Goal: Task Accomplishment & Management: Use online tool/utility

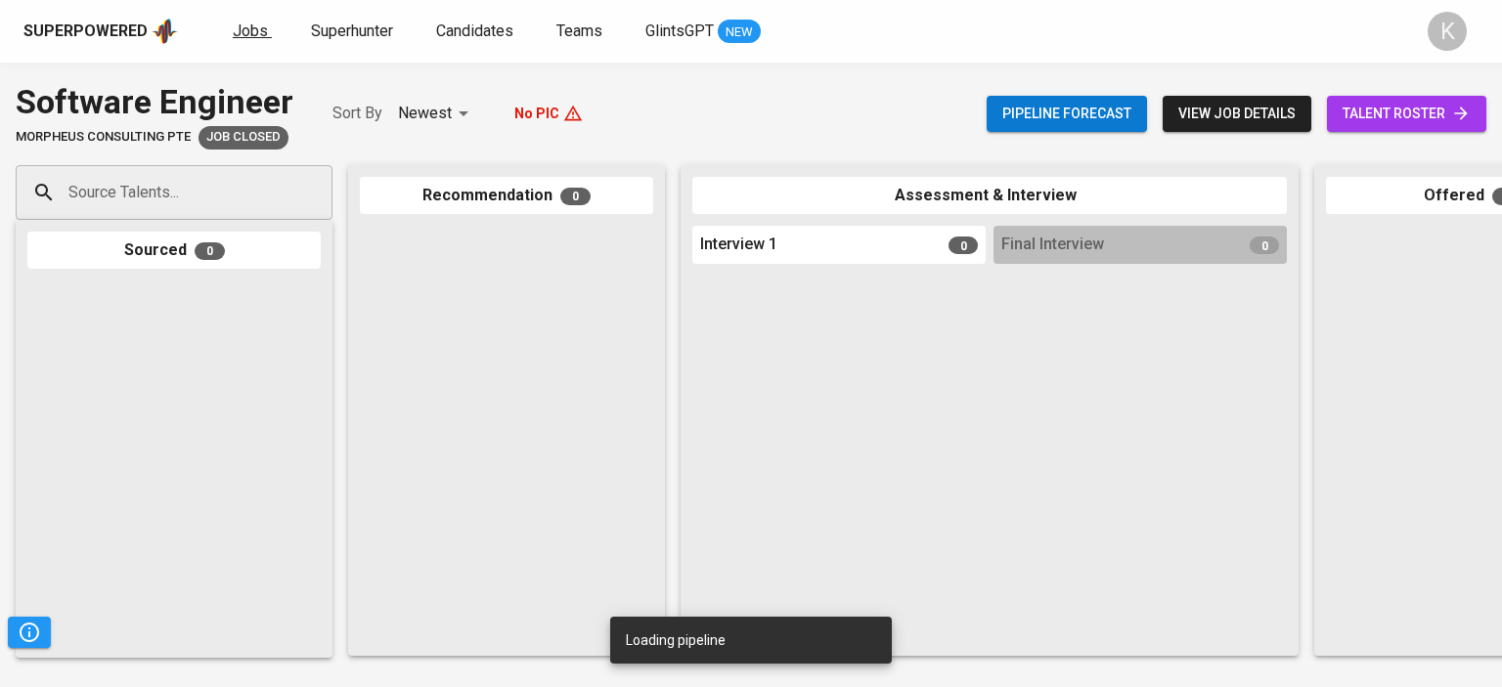
click at [263, 34] on span "Jobs" at bounding box center [250, 31] width 35 height 19
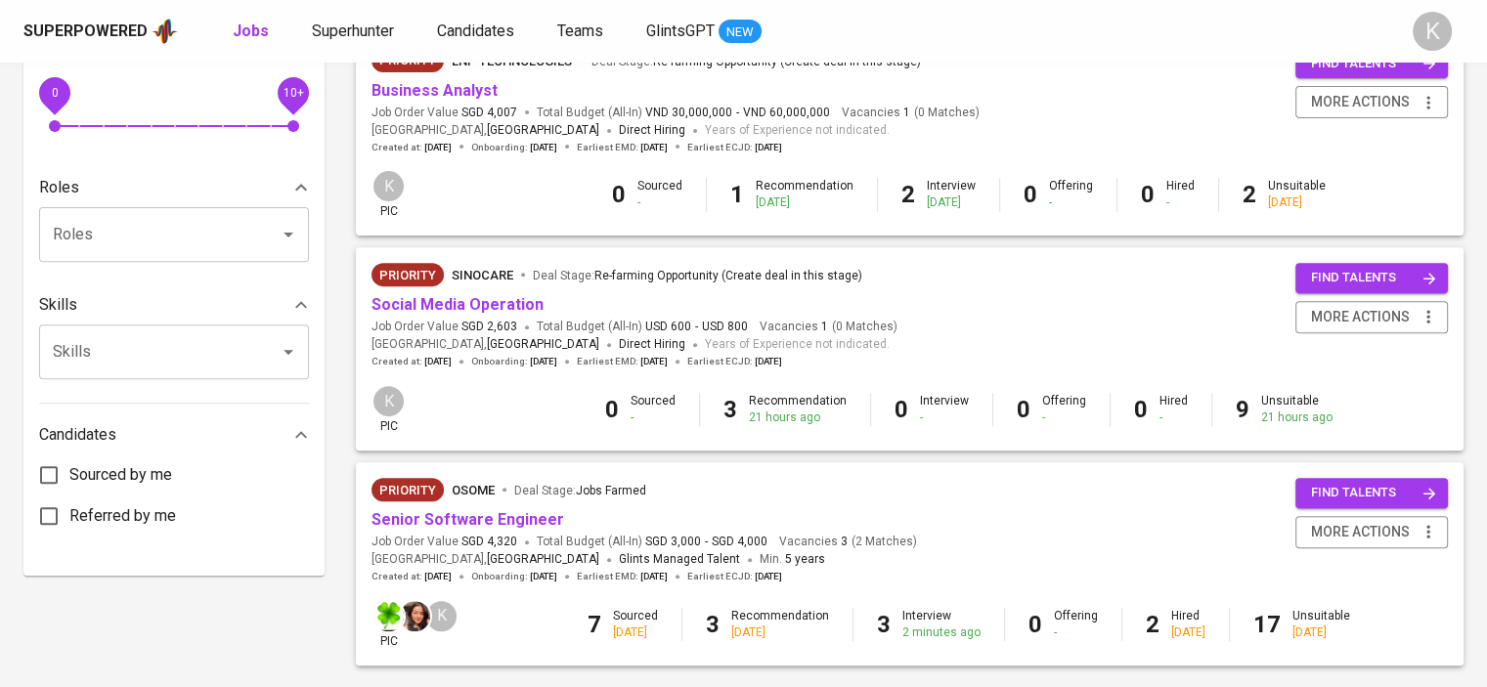
scroll to position [791, 0]
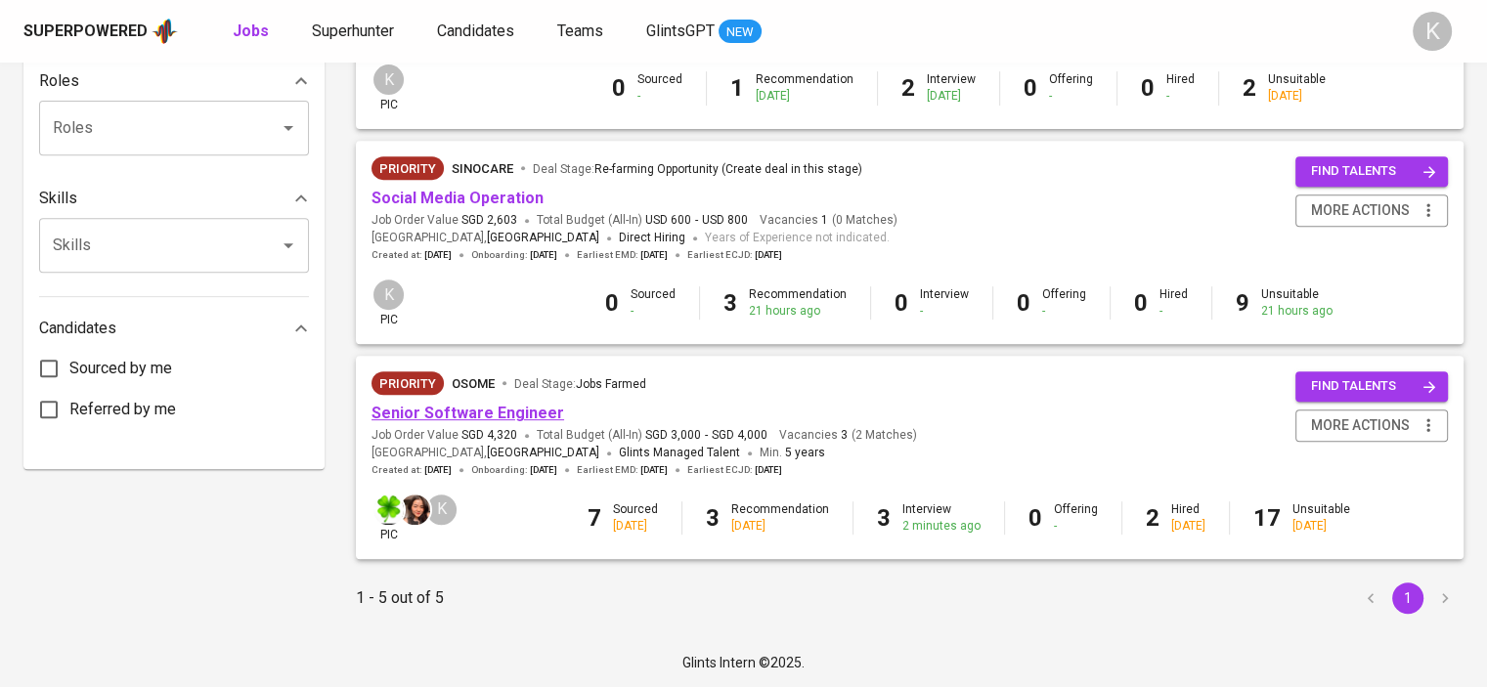
click at [462, 419] on link "Senior Software Engineer" at bounding box center [468, 413] width 193 height 19
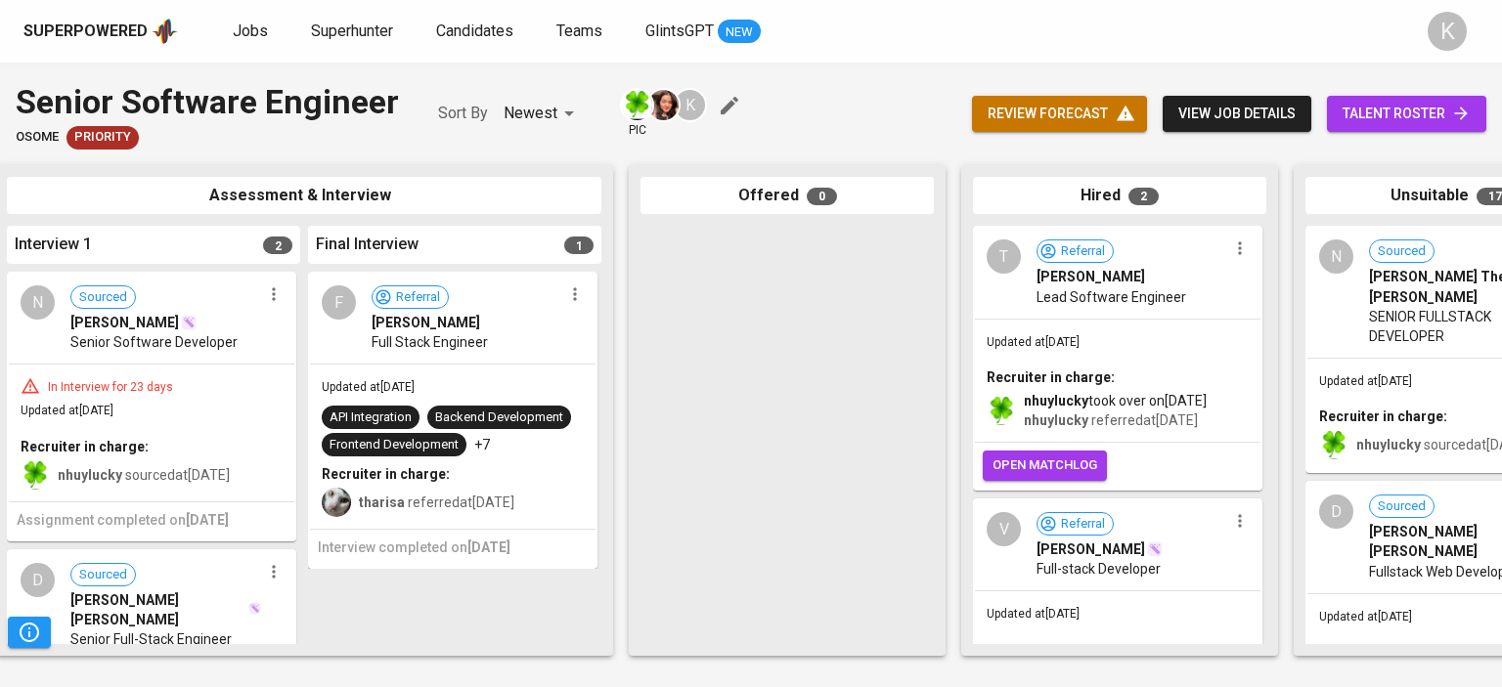
scroll to position [0, 825]
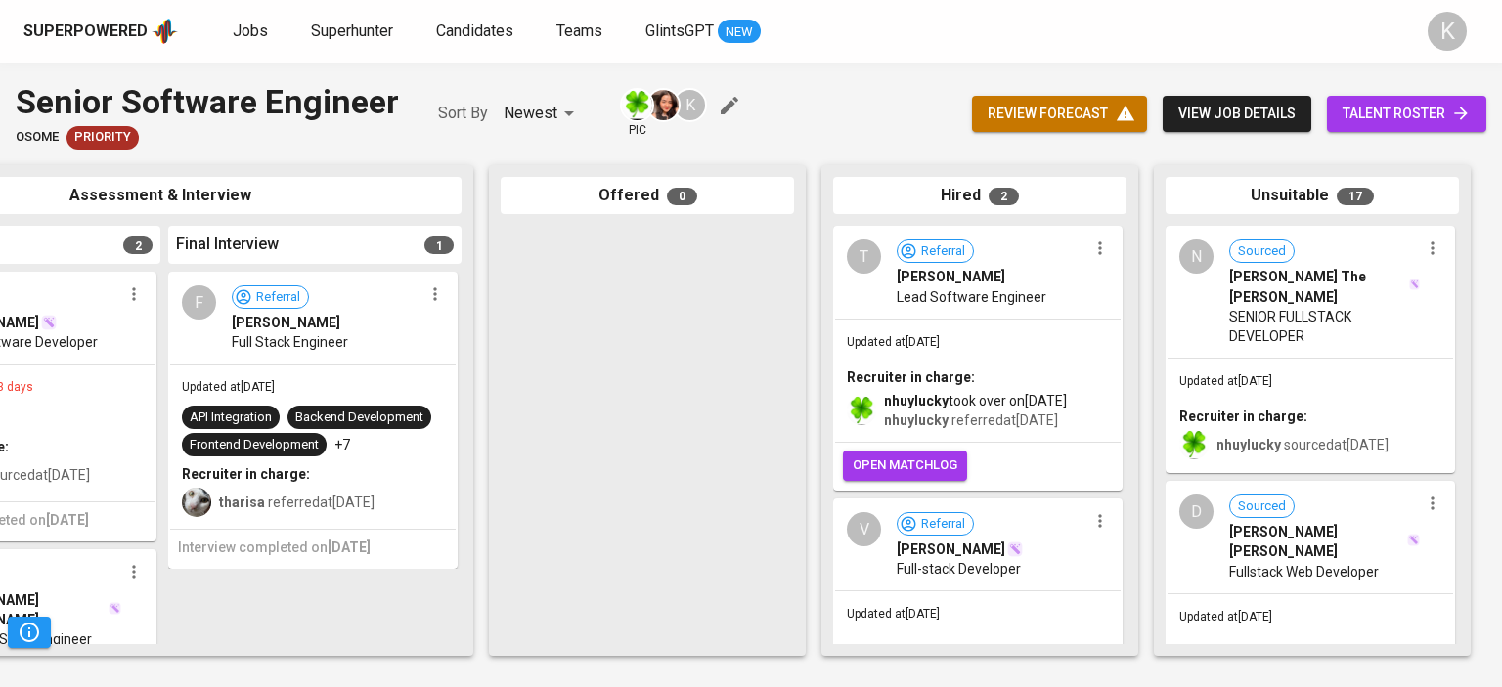
click at [278, 325] on span "[PERSON_NAME]" at bounding box center [286, 323] width 109 height 20
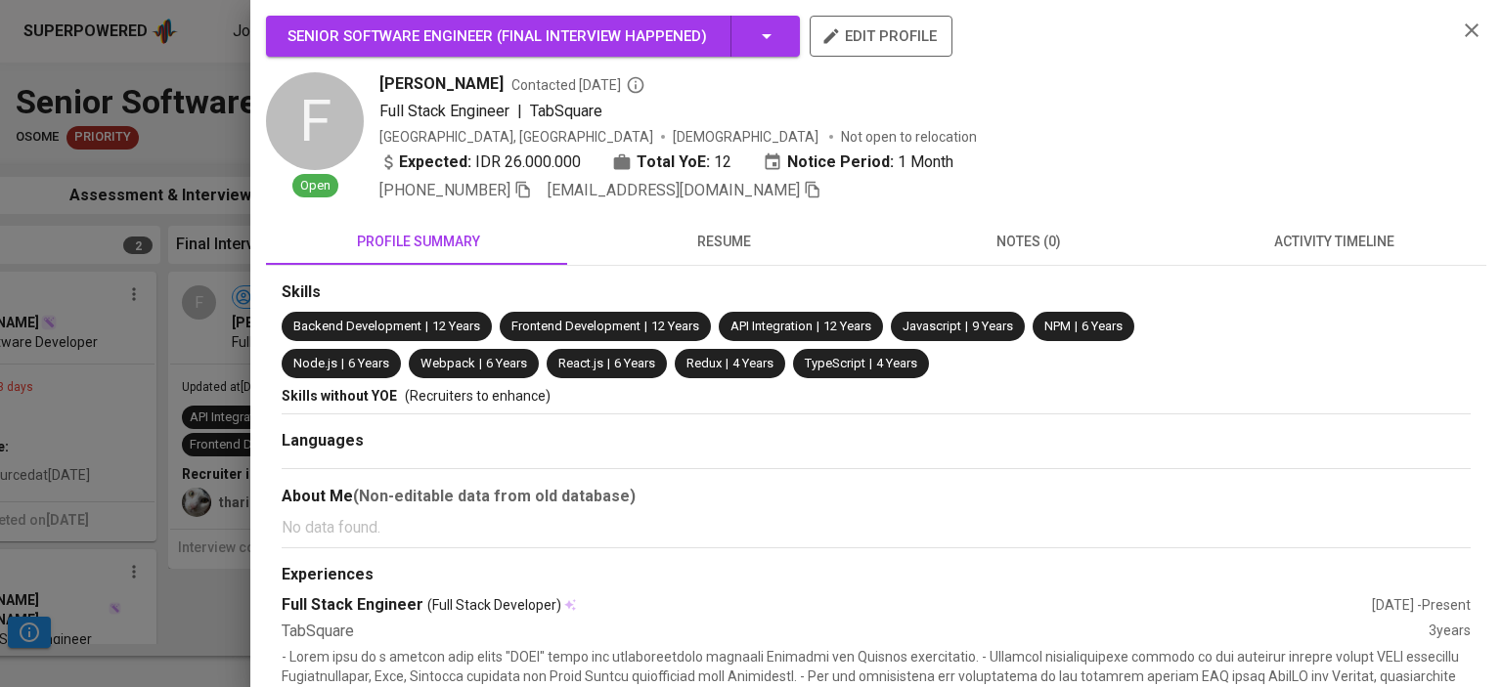
click at [738, 226] on button "resume" at bounding box center [723, 241] width 305 height 47
click at [739, 238] on span "resume" at bounding box center [724, 242] width 282 height 24
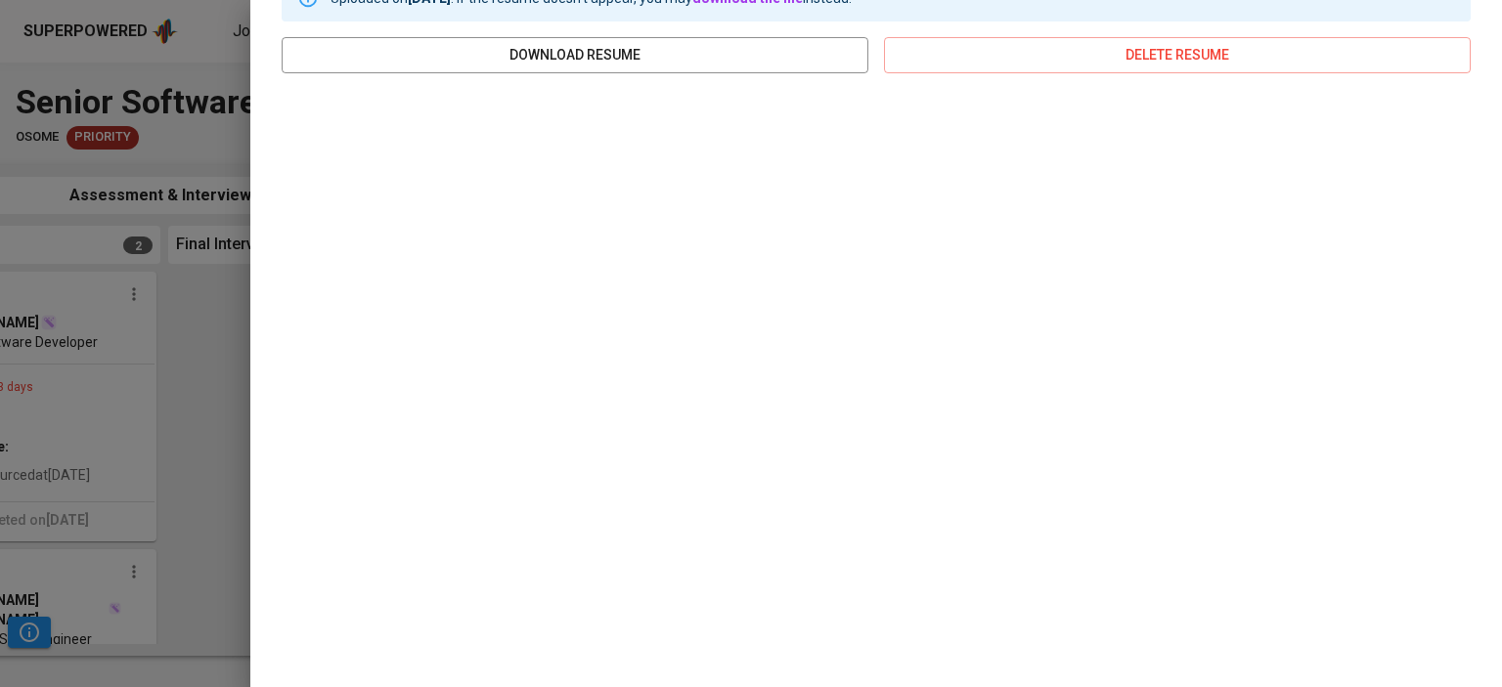
scroll to position [325, 0]
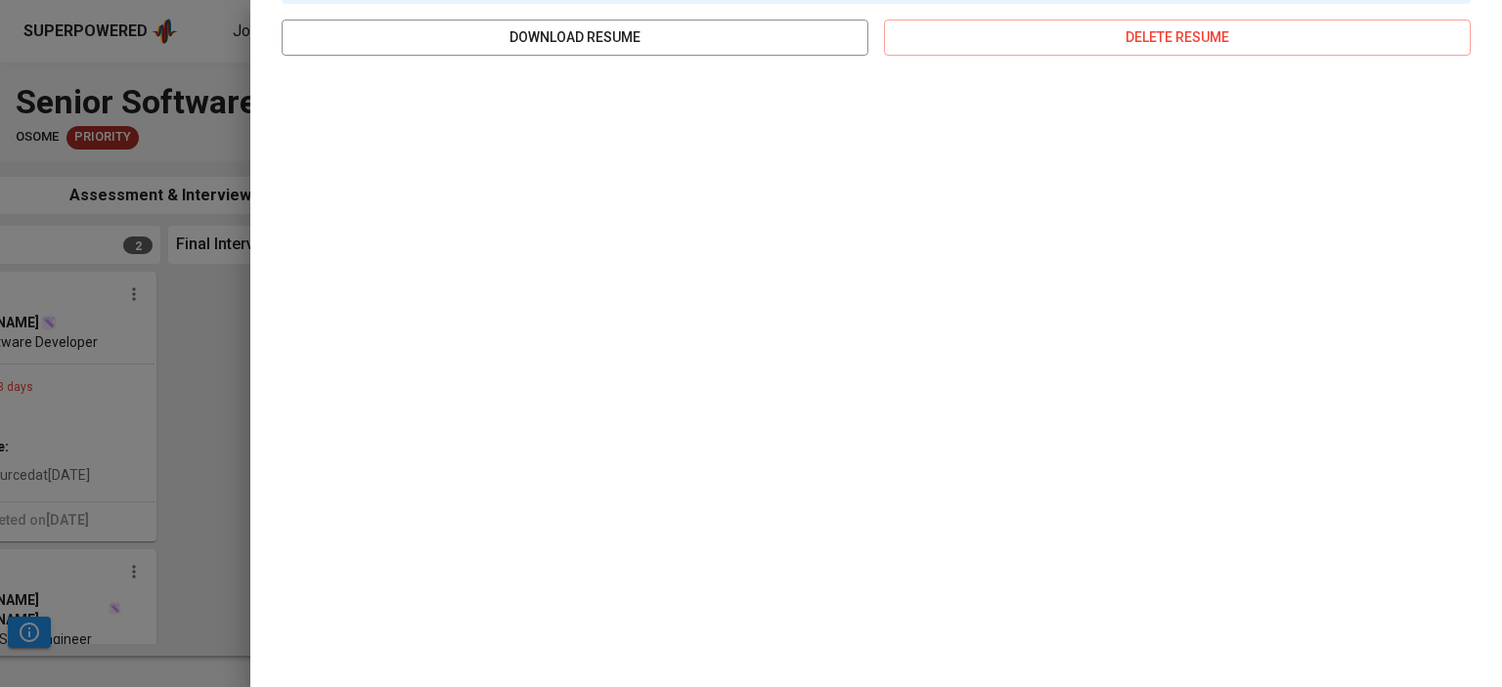
click at [243, 380] on div at bounding box center [751, 343] width 1502 height 687
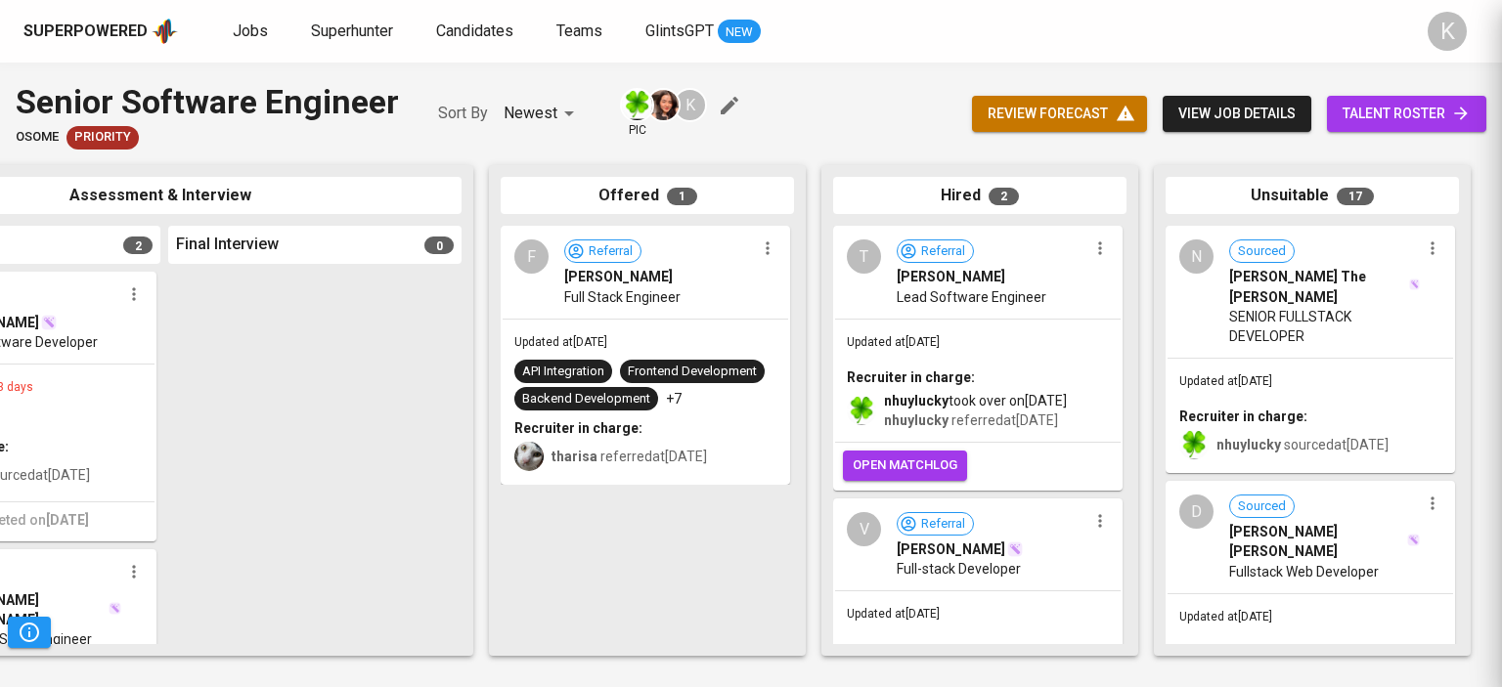
scroll to position [0, 0]
click at [599, 275] on span "[PERSON_NAME]" at bounding box center [618, 277] width 109 height 20
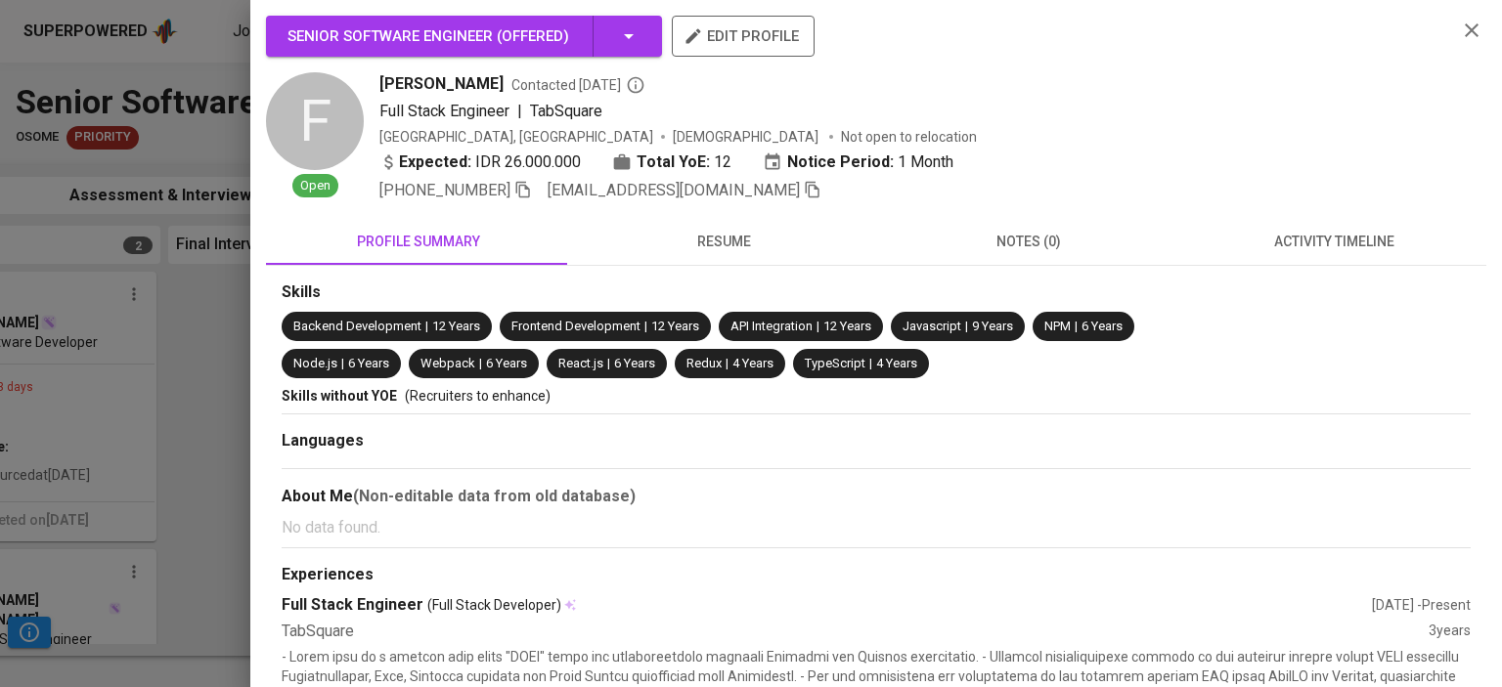
click at [724, 251] on span "resume" at bounding box center [724, 242] width 282 height 24
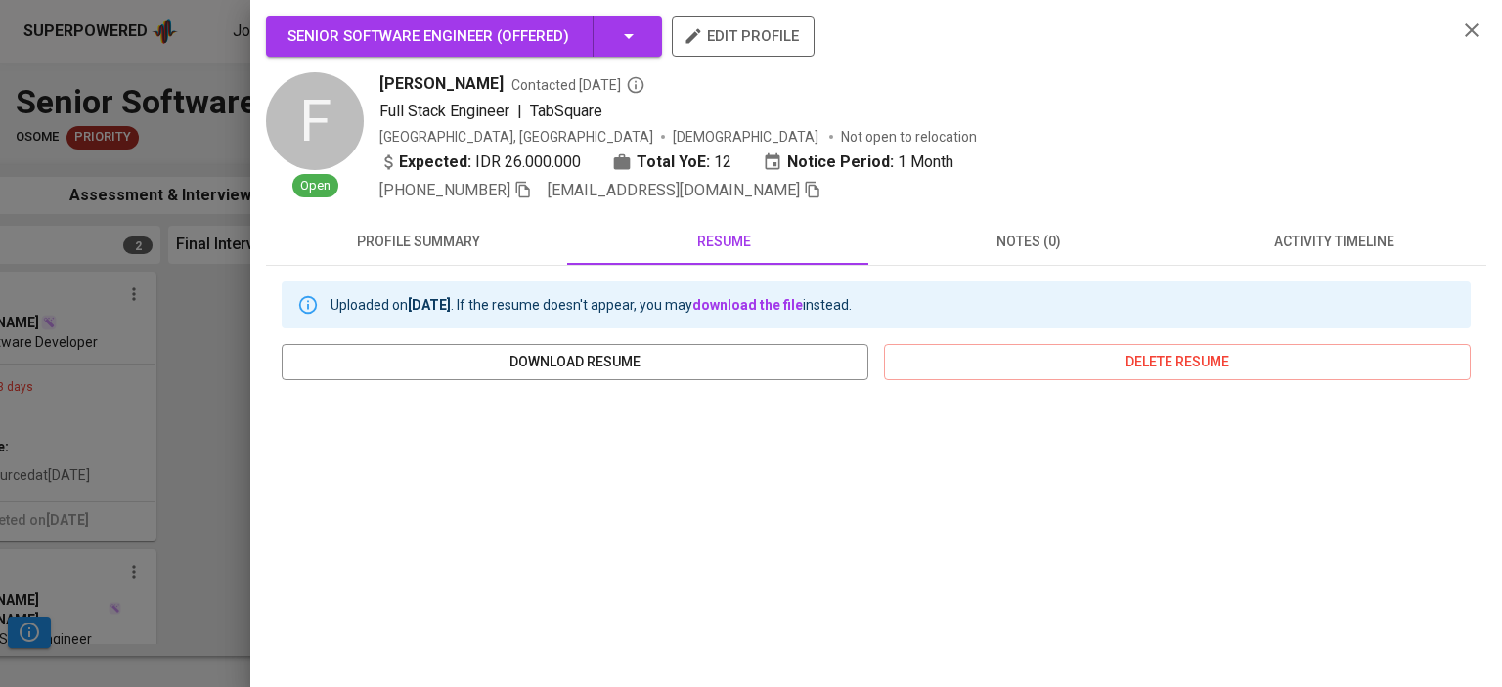
scroll to position [325, 0]
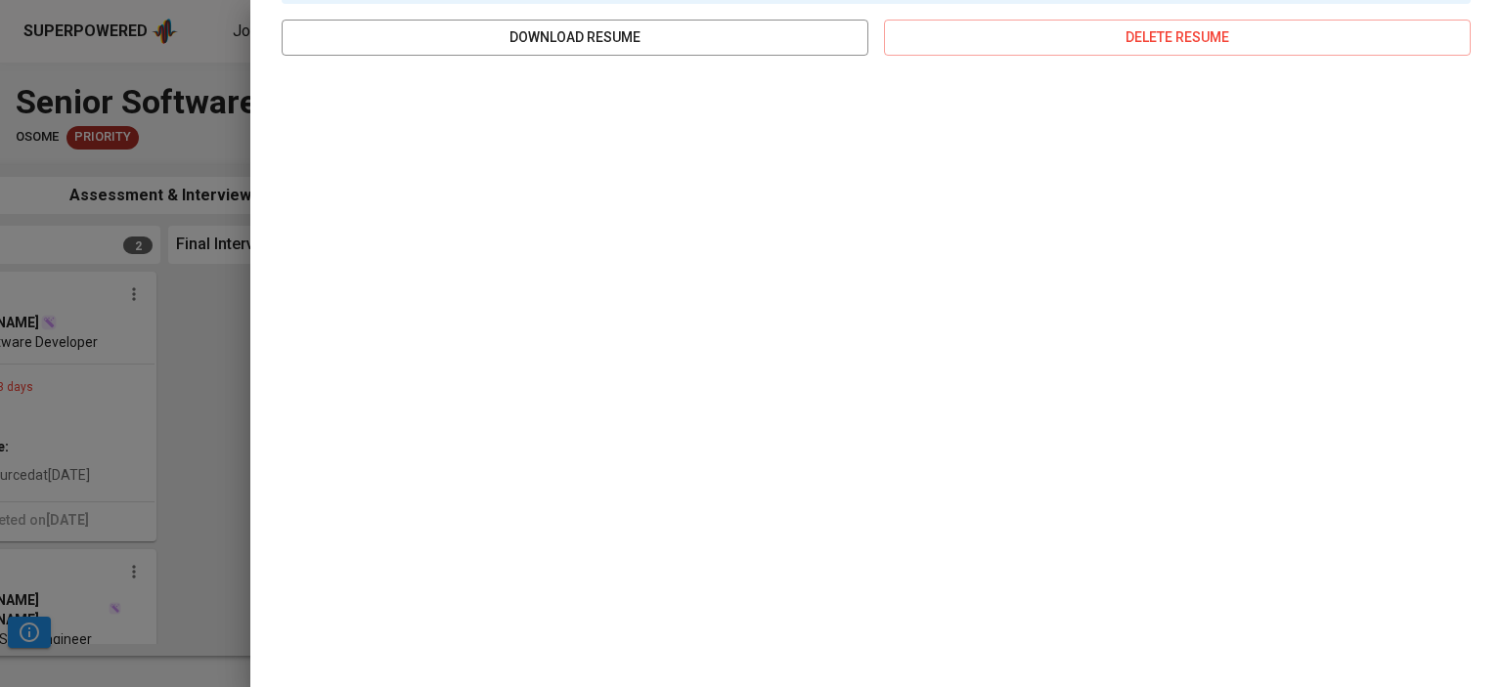
click at [175, 135] on div at bounding box center [751, 343] width 1502 height 687
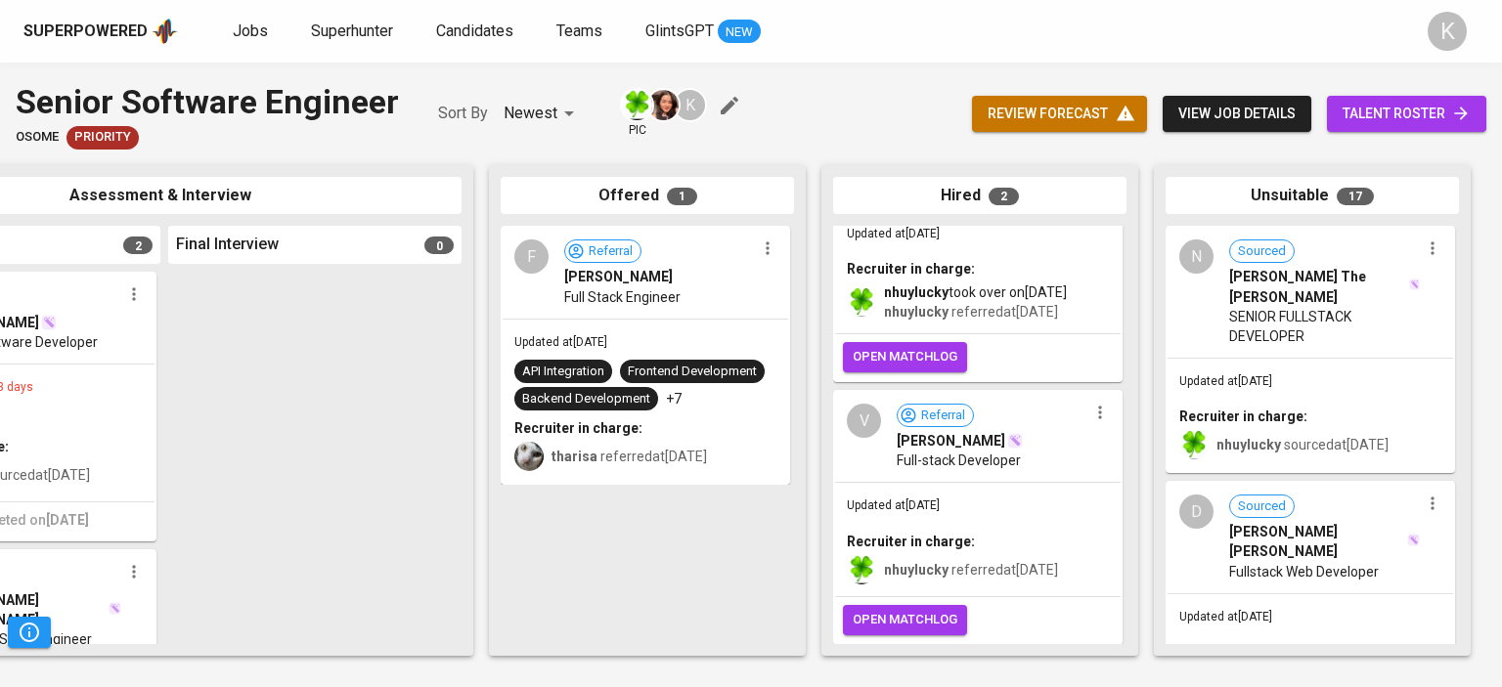
scroll to position [0, 0]
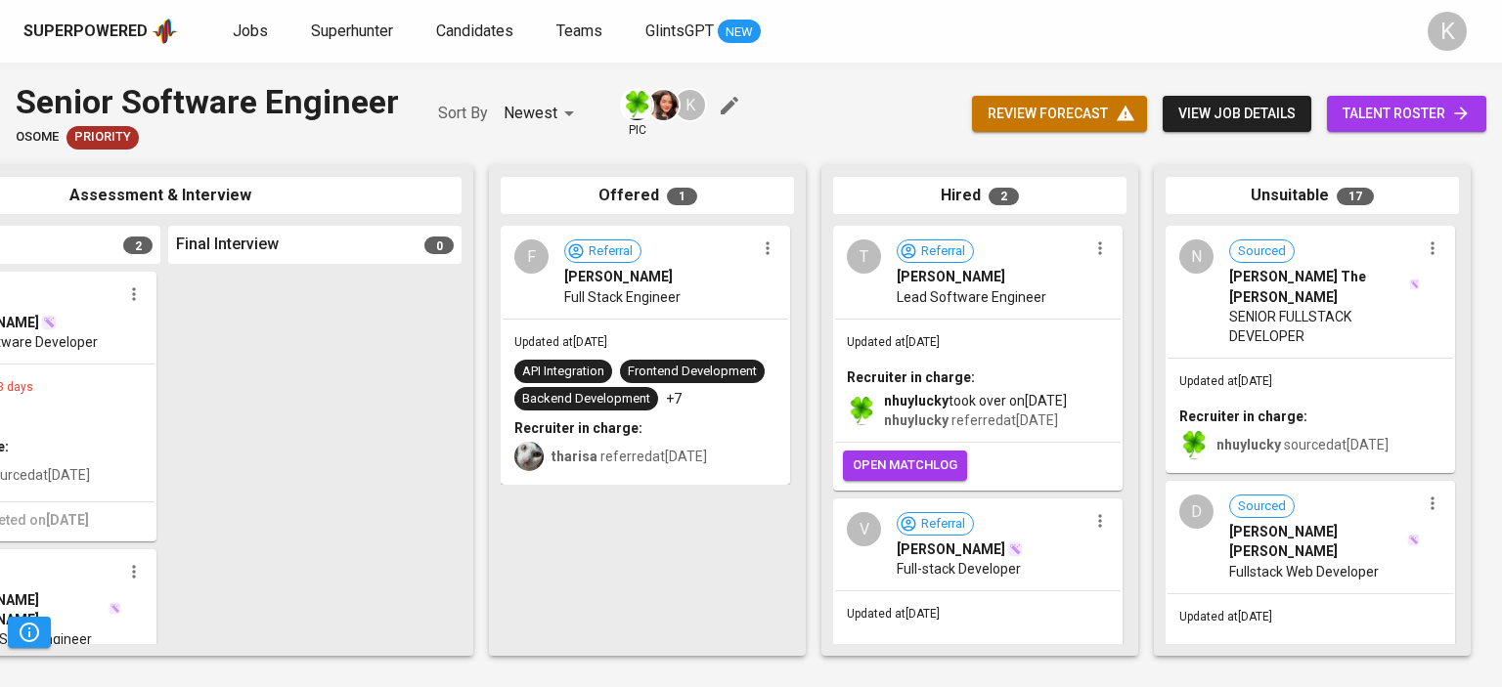
click at [950, 285] on span "[PERSON_NAME]" at bounding box center [951, 277] width 109 height 20
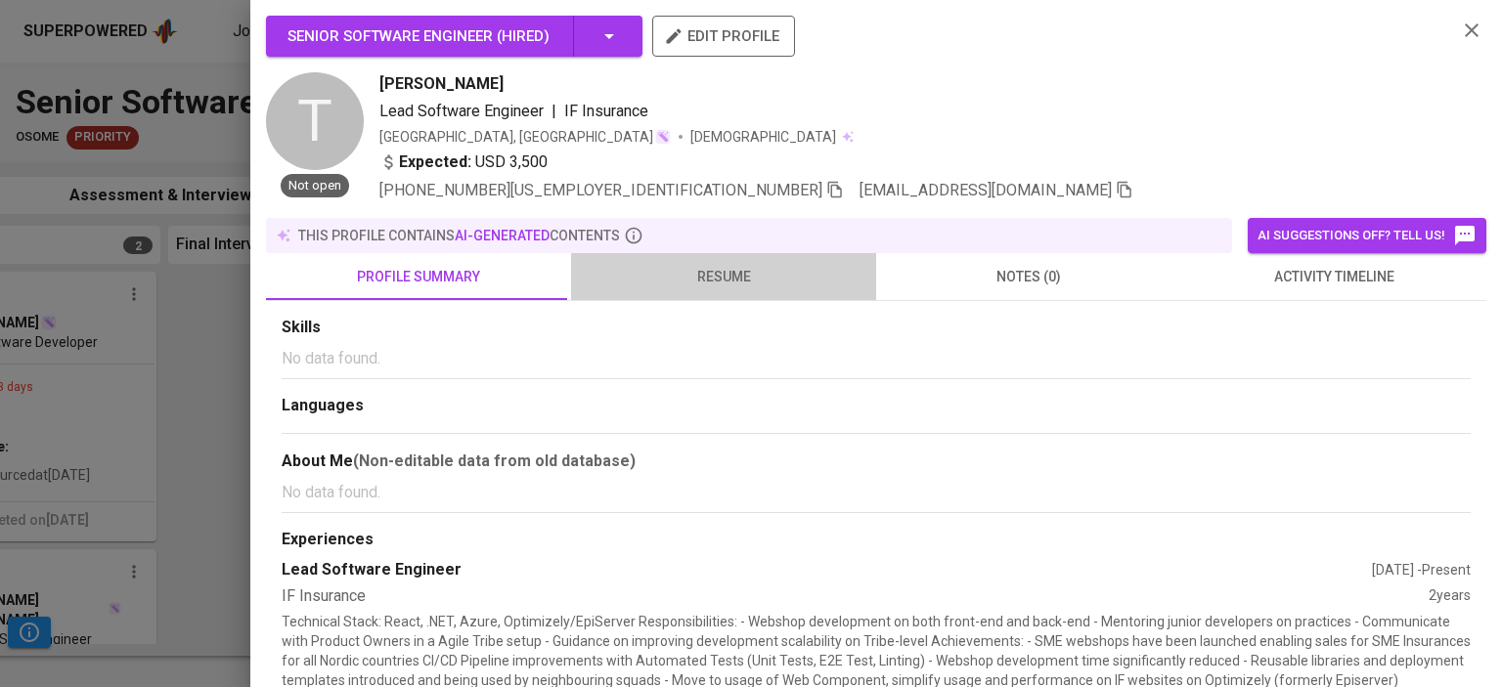
click at [750, 277] on span "resume" at bounding box center [724, 277] width 282 height 24
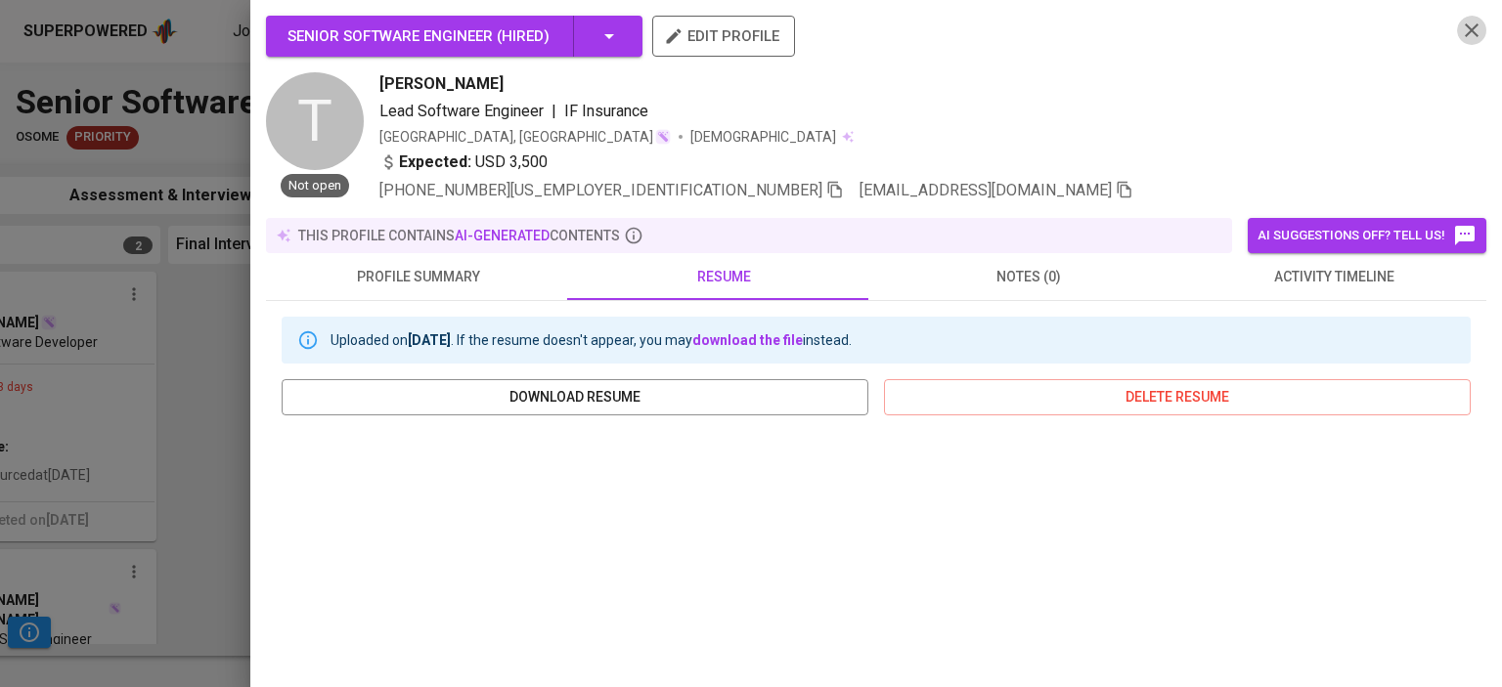
click at [1461, 27] on icon "button" at bounding box center [1471, 30] width 23 height 23
